Goal: Task Accomplishment & Management: Use online tool/utility

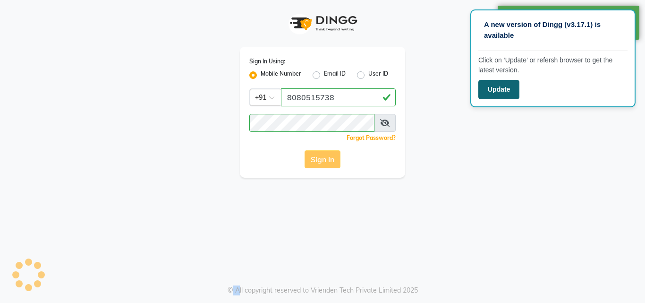
click at [498, 86] on button "Update" at bounding box center [499, 89] width 41 height 19
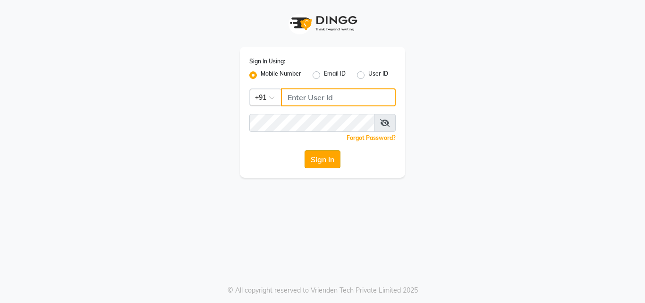
type input "8080515738"
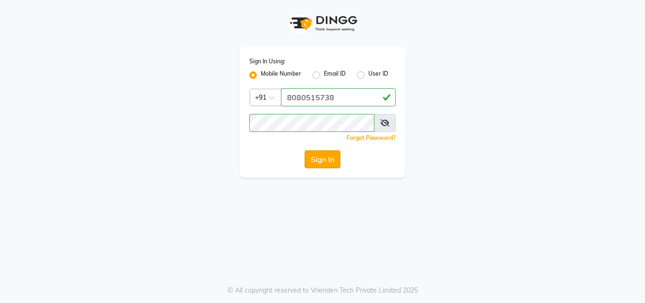
click at [321, 158] on button "Sign In" at bounding box center [323, 159] width 36 height 18
click at [384, 121] on icon at bounding box center [384, 123] width 9 height 8
click at [384, 121] on icon at bounding box center [385, 123] width 9 height 8
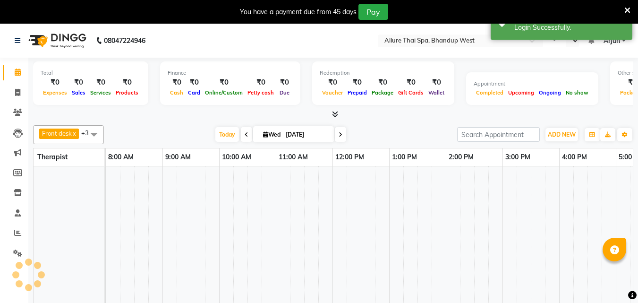
select select "en"
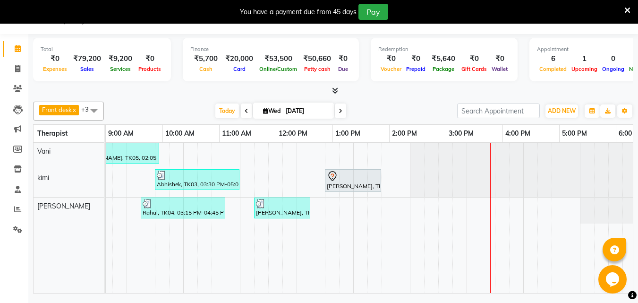
scroll to position [0, 323]
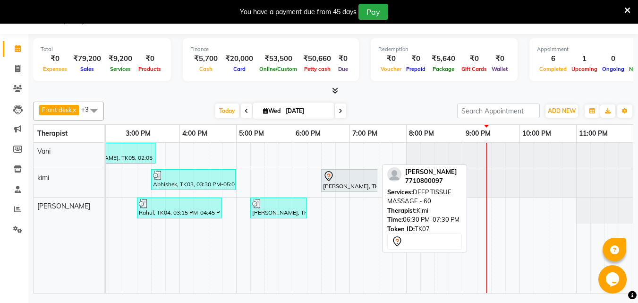
click at [357, 182] on div "[PERSON_NAME], TK07, 06:30 PM-07:30 PM, DEEP TISSUE MASSAGE - 60" at bounding box center [349, 181] width 54 height 20
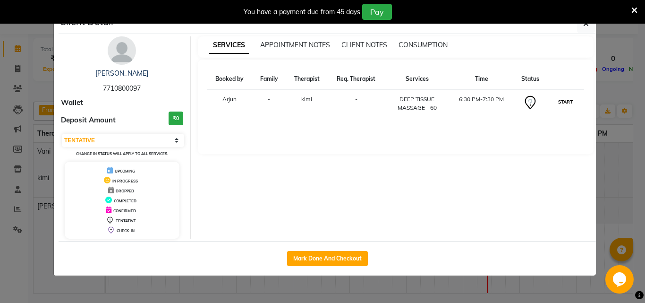
click at [569, 102] on button "START" at bounding box center [565, 102] width 19 height 12
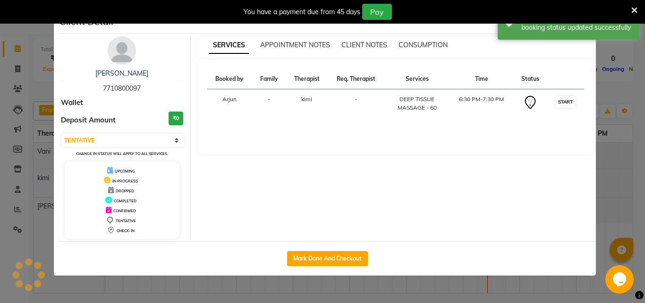
select select "1"
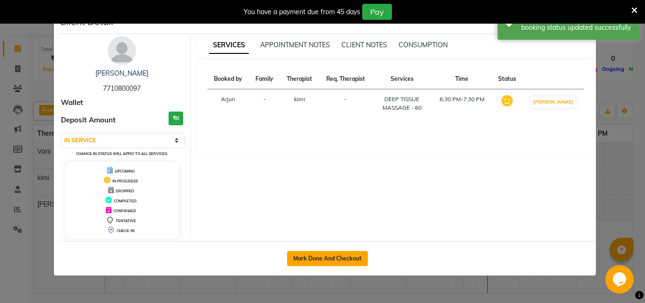
click at [341, 265] on button "Mark Done And Checkout" at bounding box center [327, 258] width 81 height 15
select select "service"
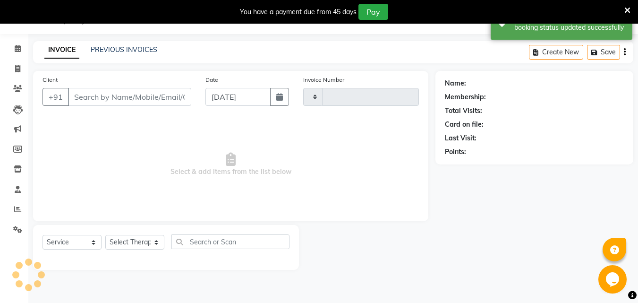
type input "0297"
select select "8527"
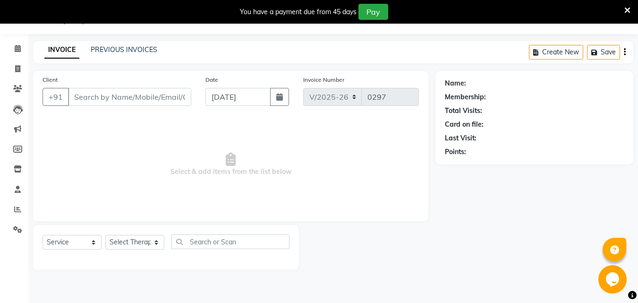
select select "package"
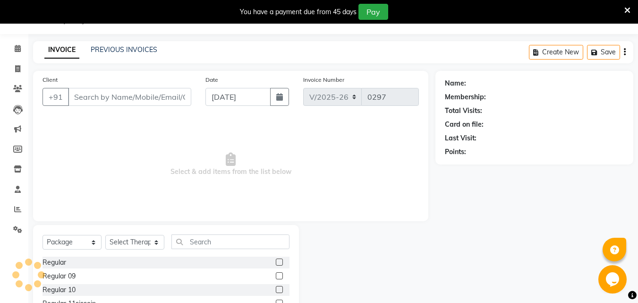
type input "7710800097"
select select "86274"
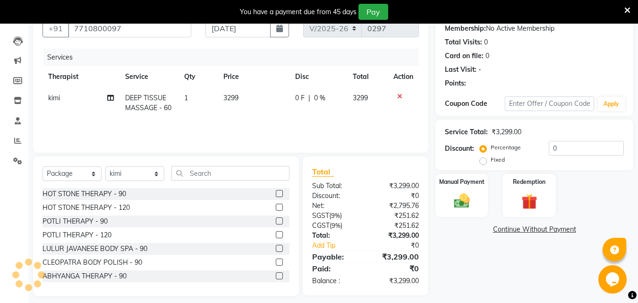
scroll to position [99, 0]
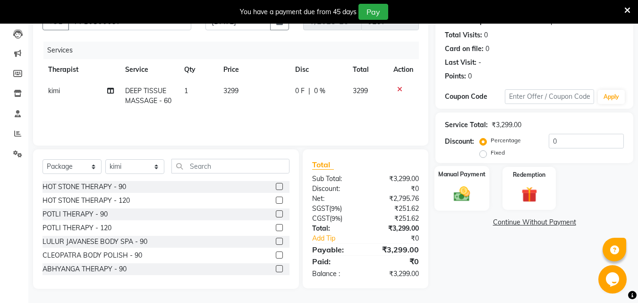
click at [479, 188] on div "Manual Payment" at bounding box center [462, 188] width 55 height 45
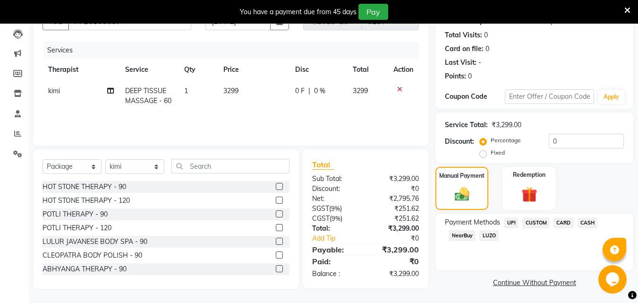
click at [561, 223] on span "CARD" at bounding box center [564, 222] width 20 height 11
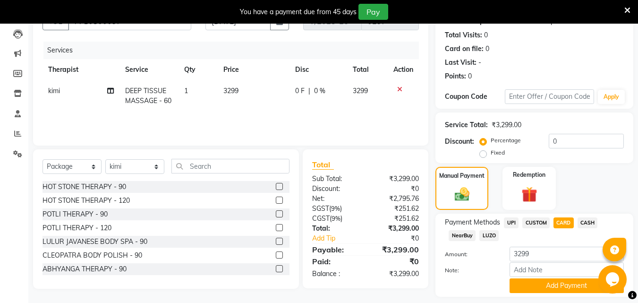
click at [491, 157] on label "Fixed" at bounding box center [498, 152] width 14 height 9
click at [482, 156] on input "Fixed" at bounding box center [485, 152] width 7 height 7
radio input "true"
click at [491, 157] on label "Fixed" at bounding box center [498, 152] width 14 height 9
click at [482, 156] on input "Fixed" at bounding box center [485, 152] width 7 height 7
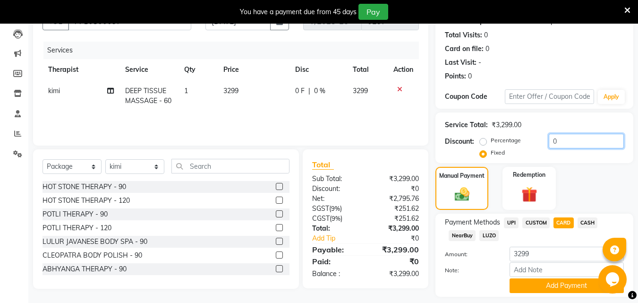
click at [561, 141] on input "0" at bounding box center [586, 141] width 75 height 15
type input "5"
type input "799"
click at [537, 220] on span "CUSTOM" at bounding box center [536, 222] width 27 height 11
type input "2500"
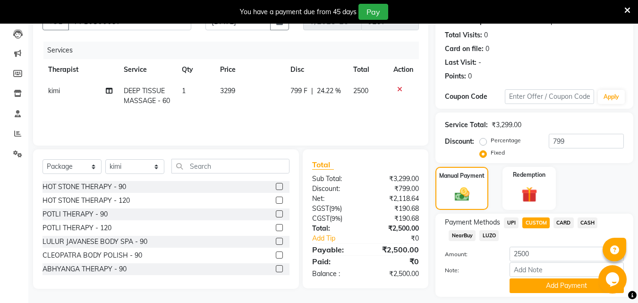
click at [562, 221] on span "CARD" at bounding box center [564, 222] width 20 height 11
click at [552, 288] on button "Add Payment" at bounding box center [567, 285] width 114 height 15
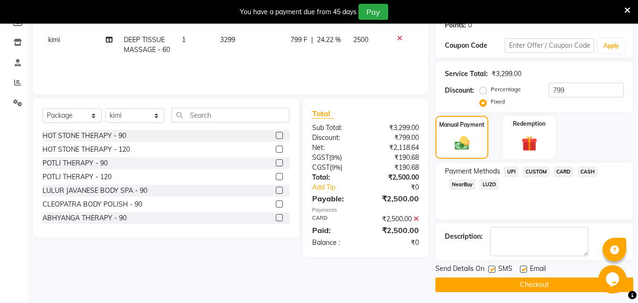
scroll to position [154, 0]
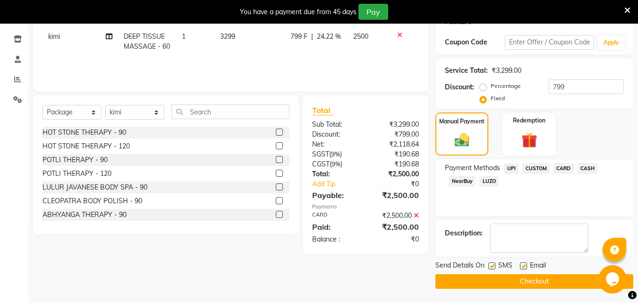
click at [491, 266] on label at bounding box center [492, 265] width 7 height 7
click at [491, 266] on input "checkbox" at bounding box center [492, 266] width 6 height 6
checkbox input "false"
click at [508, 281] on button "Checkout" at bounding box center [535, 281] width 198 height 15
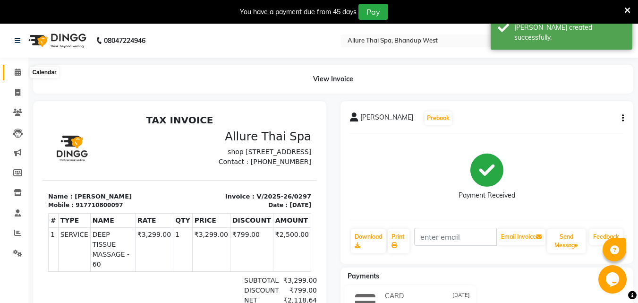
click at [17, 70] on icon at bounding box center [18, 72] width 6 height 7
